Goal: Feedback & Contribution: Contribute content

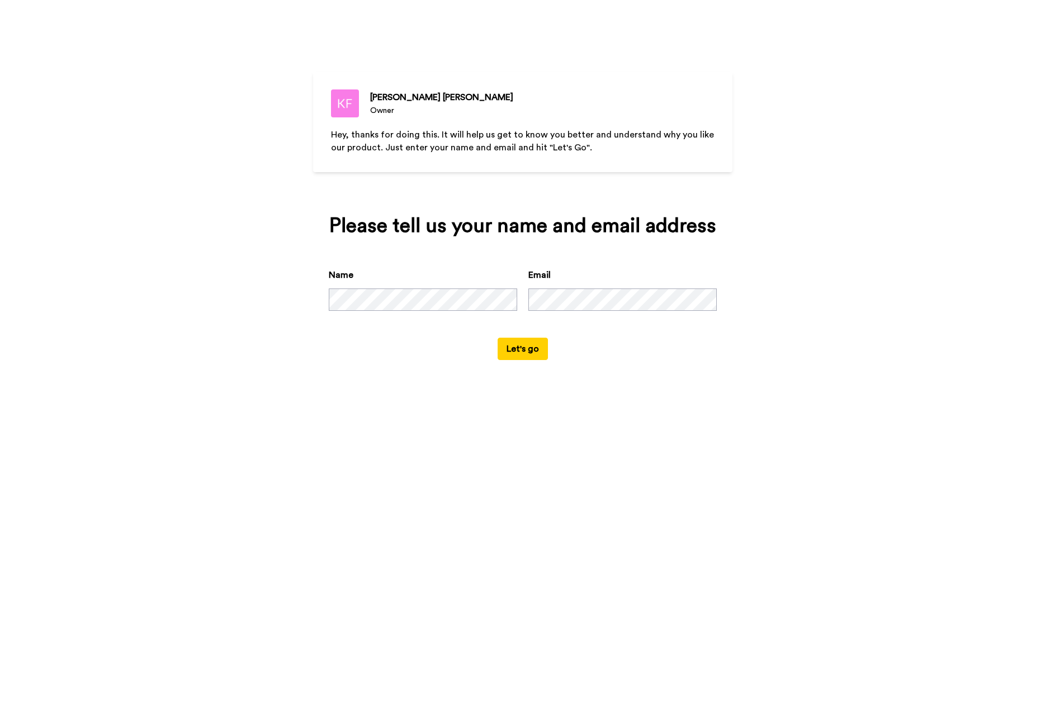
scroll to position [0, 7]
click at [591, 264] on div "Please tell us your name and email address Name Email Let's go" at bounding box center [522, 287] width 419 height 177
click at [521, 356] on button "Let's go" at bounding box center [523, 349] width 50 height 22
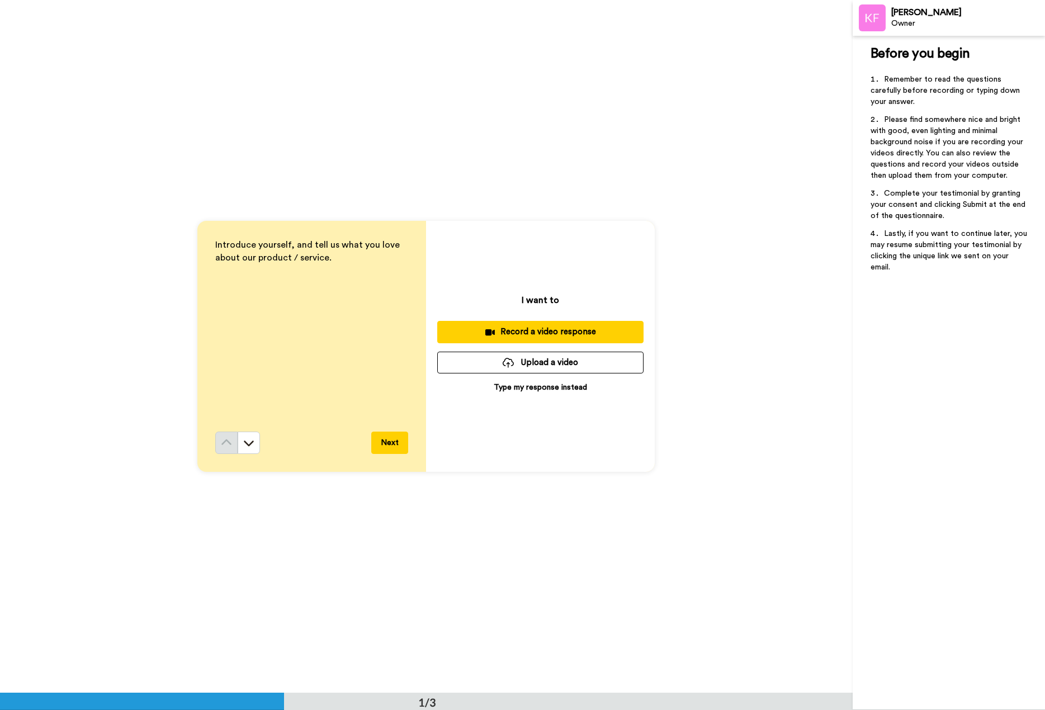
click at [291, 261] on span "Introduce yourself, and tell us what you love about our product / service." at bounding box center [308, 251] width 187 height 22
click at [250, 444] on icon at bounding box center [248, 442] width 11 height 11
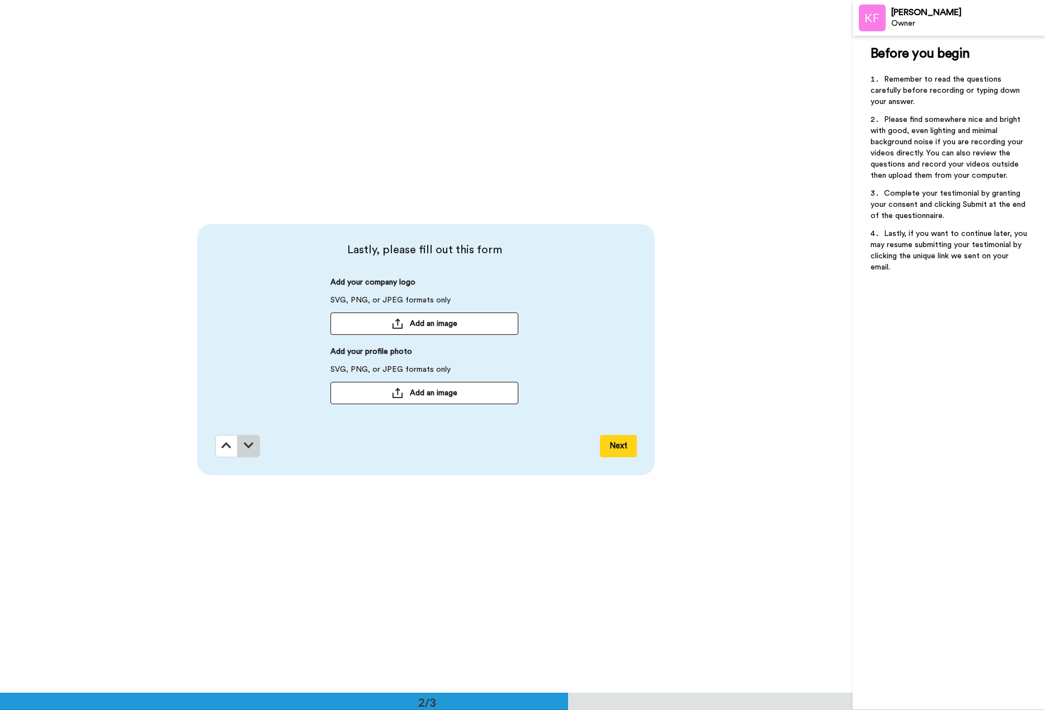
scroll to position [693, 0]
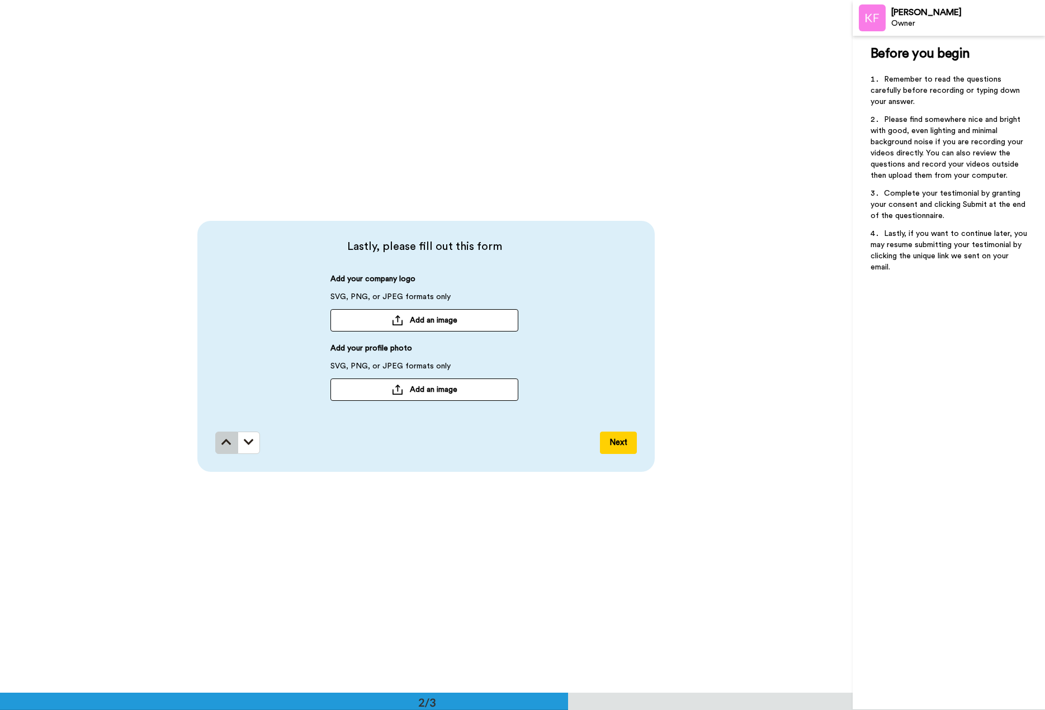
click at [215, 439] on button at bounding box center [226, 443] width 22 height 22
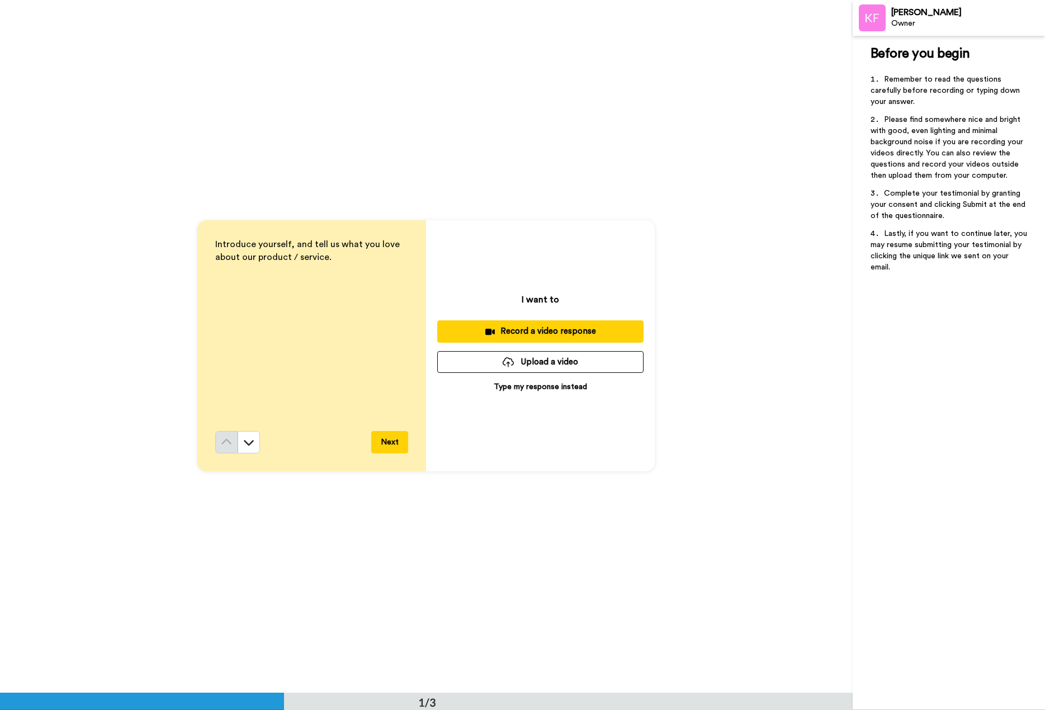
scroll to position [0, 0]
click at [530, 330] on div "Record a video response" at bounding box center [540, 332] width 188 height 12
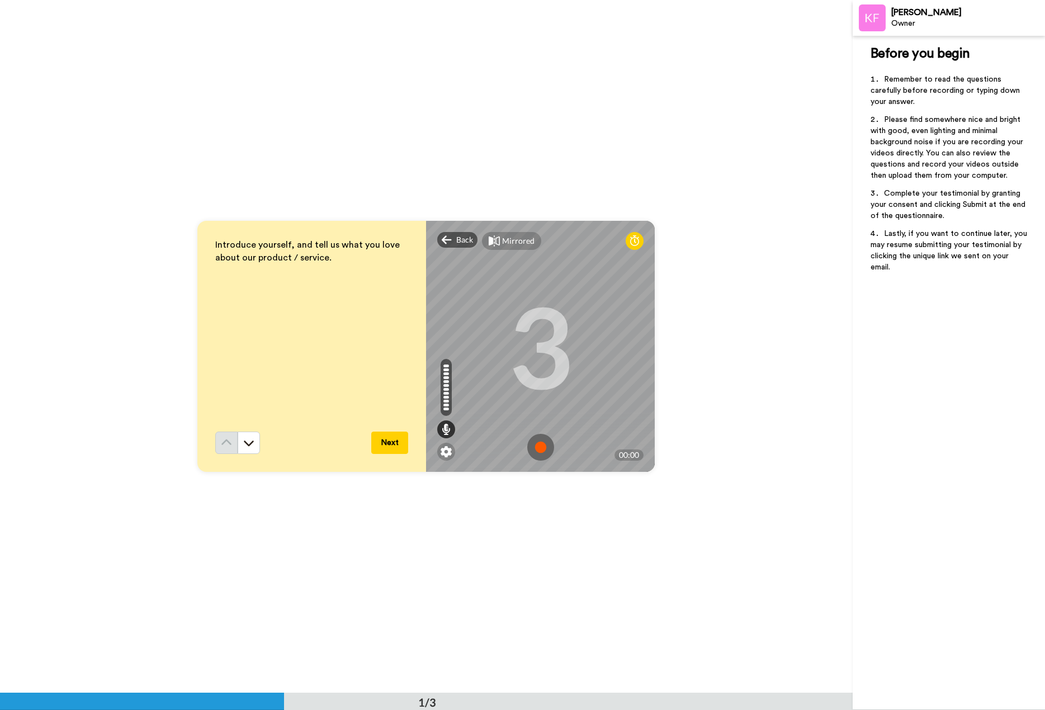
click at [538, 444] on img at bounding box center [540, 447] width 27 height 27
click at [536, 446] on img at bounding box center [540, 447] width 27 height 27
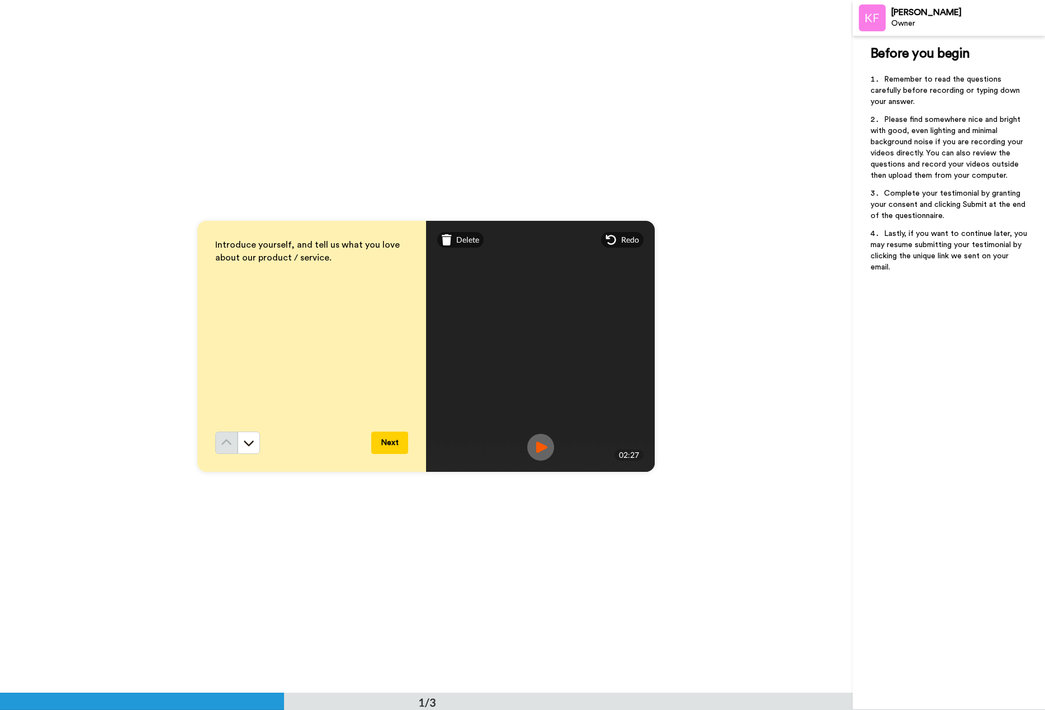
click at [538, 442] on img at bounding box center [540, 447] width 27 height 27
click at [386, 442] on button "Next" at bounding box center [389, 443] width 37 height 22
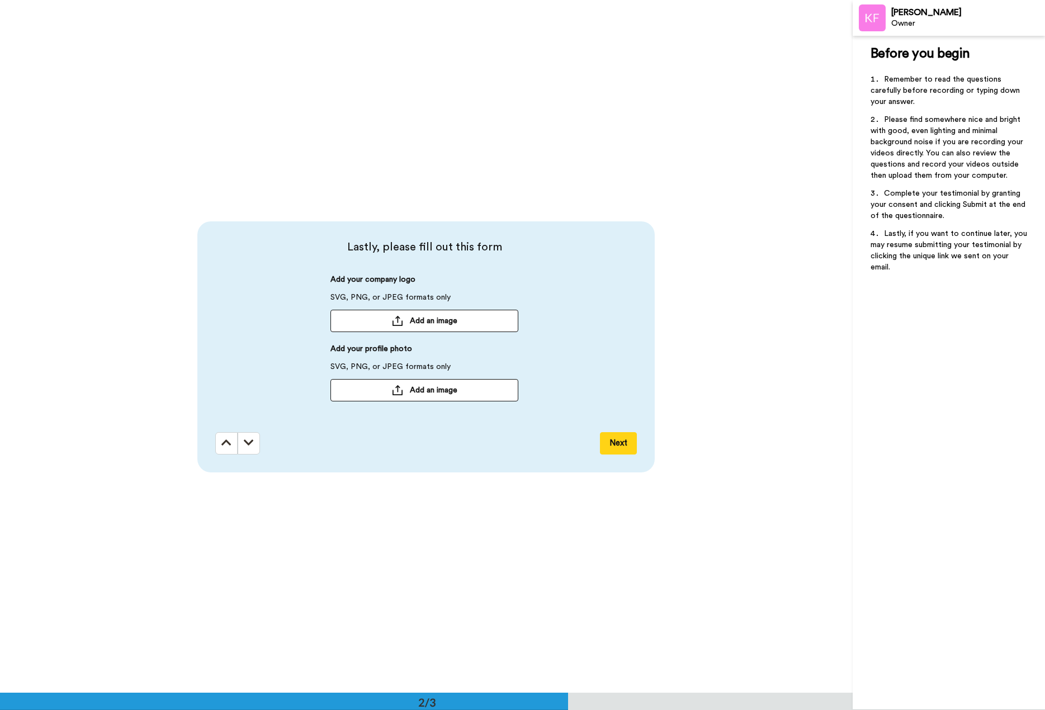
scroll to position [693, 0]
click at [424, 314] on button "Add an image" at bounding box center [424, 320] width 188 height 22
click at [422, 392] on span "Add an image" at bounding box center [434, 389] width 48 height 11
click at [613, 438] on button "Next" at bounding box center [618, 443] width 37 height 22
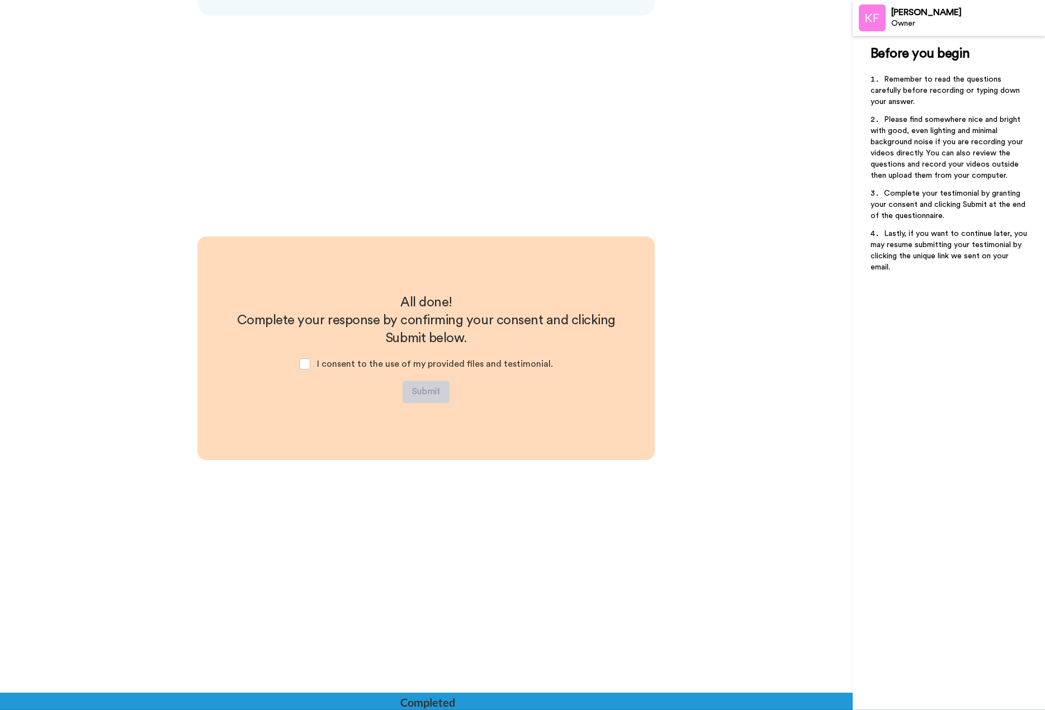
scroll to position [1151, 0]
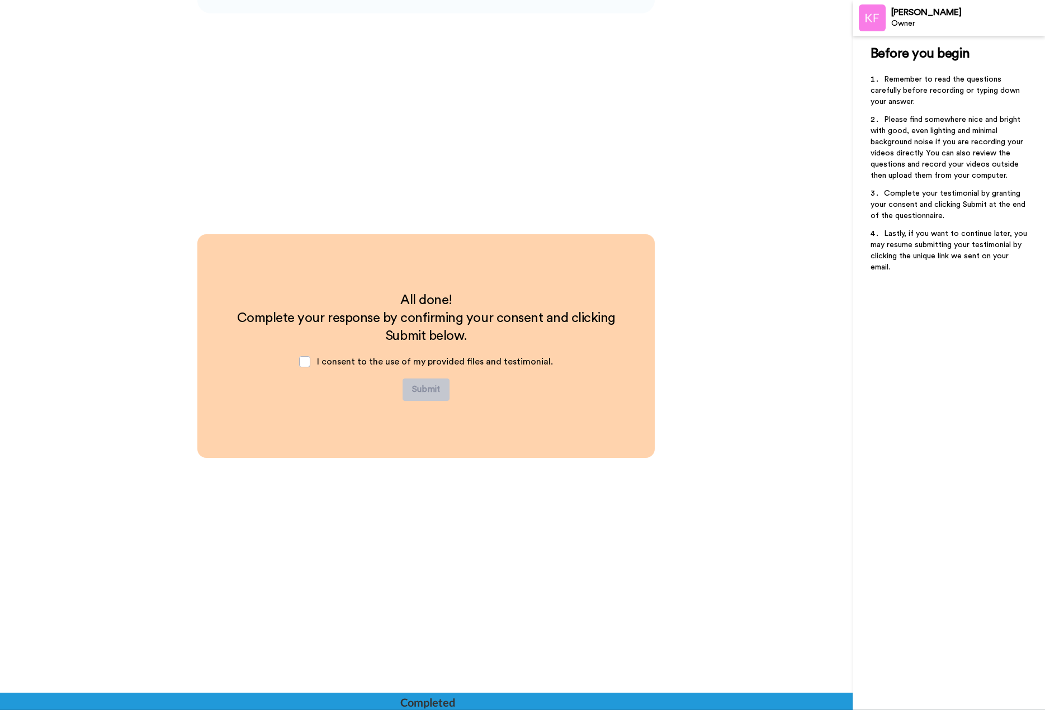
click at [425, 363] on span "I consent to the use of my provided files and testimonial." at bounding box center [435, 361] width 236 height 9
click at [302, 359] on span at bounding box center [304, 361] width 11 height 11
click at [414, 380] on button "Submit" at bounding box center [426, 390] width 47 height 22
